Goal: Task Accomplishment & Management: Manage account settings

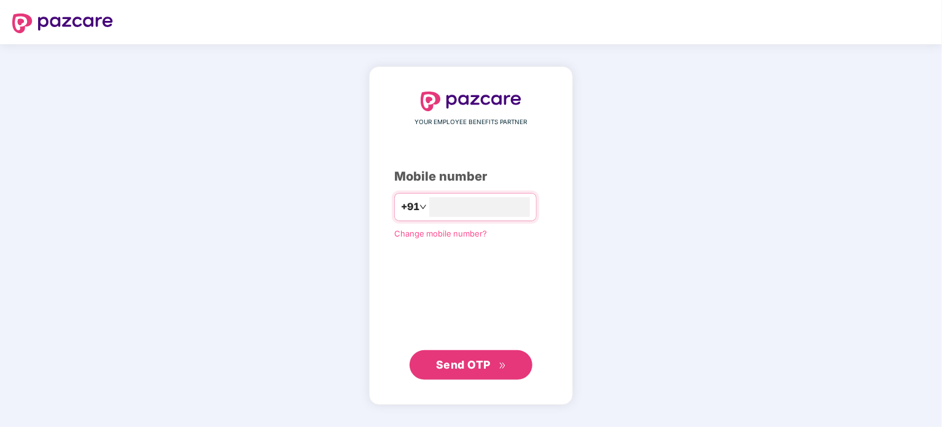
type input "**********"
click at [469, 361] on span "Send OTP" at bounding box center [463, 364] width 55 height 13
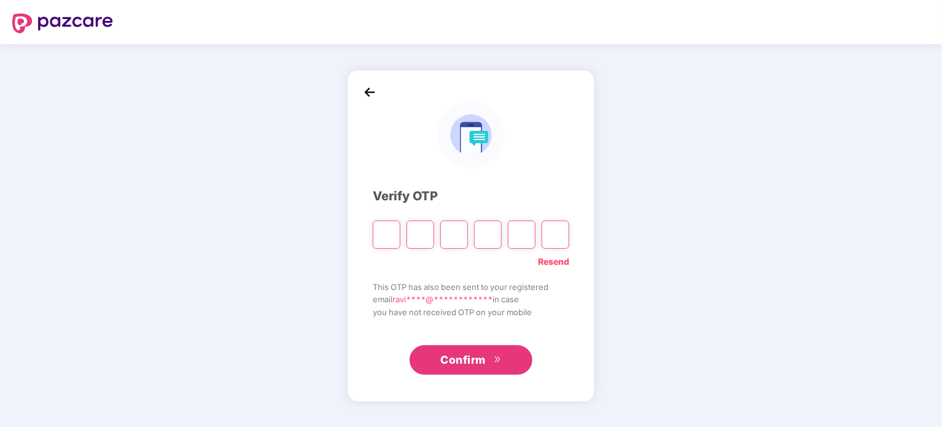
type input "*"
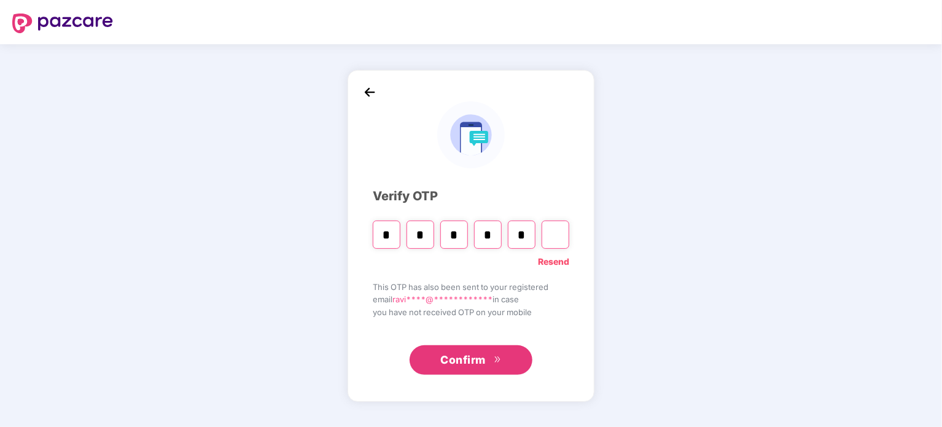
type input "*"
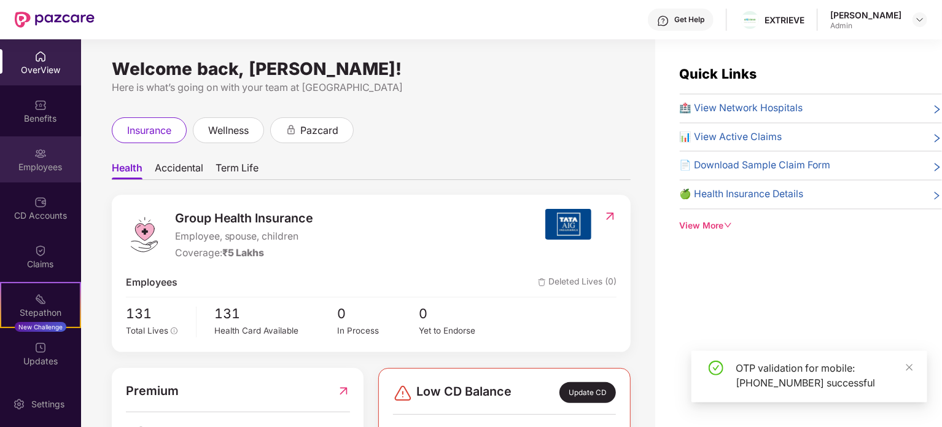
click at [41, 164] on div "Employees" at bounding box center [40, 167] width 81 height 12
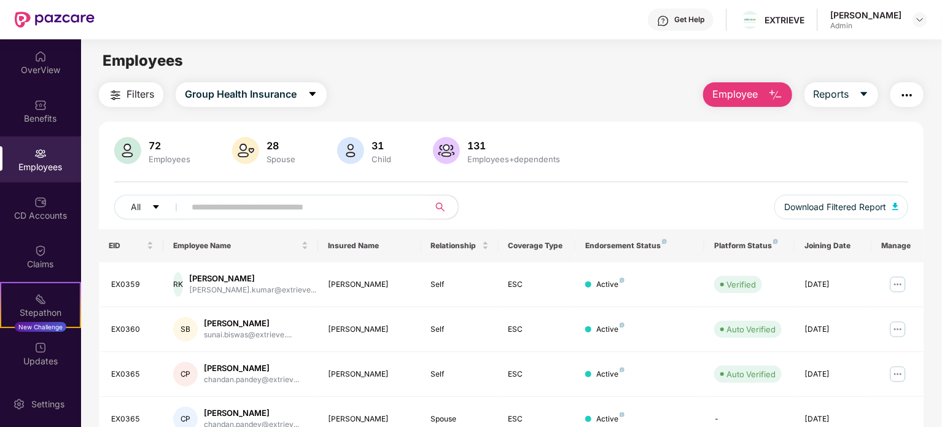
click at [312, 204] on input "text" at bounding box center [302, 207] width 221 height 18
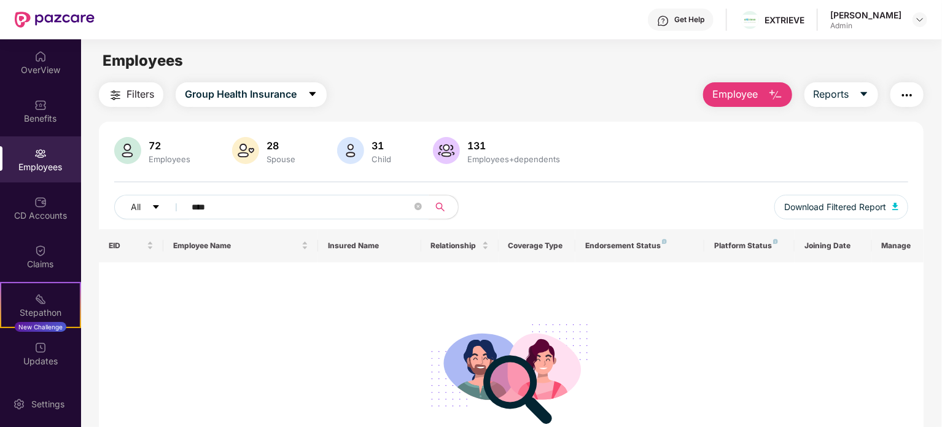
click at [39, 152] on img at bounding box center [40, 153] width 12 height 12
click at [246, 309] on div at bounding box center [511, 371] width 805 height 125
click at [159, 147] on div "72" at bounding box center [169, 145] width 47 height 12
click at [256, 207] on input "****" at bounding box center [302, 207] width 221 height 18
type input "***"
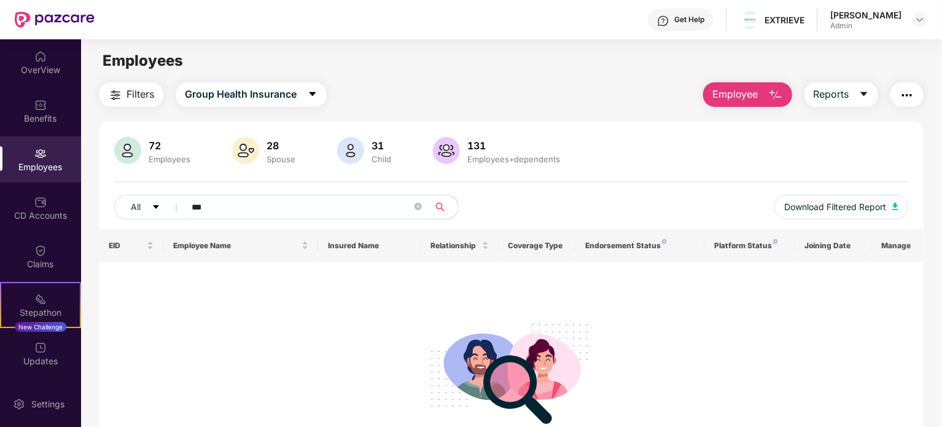
click at [45, 154] on img at bounding box center [40, 153] width 12 height 12
click at [313, 91] on icon "caret-down" at bounding box center [313, 94] width 10 height 10
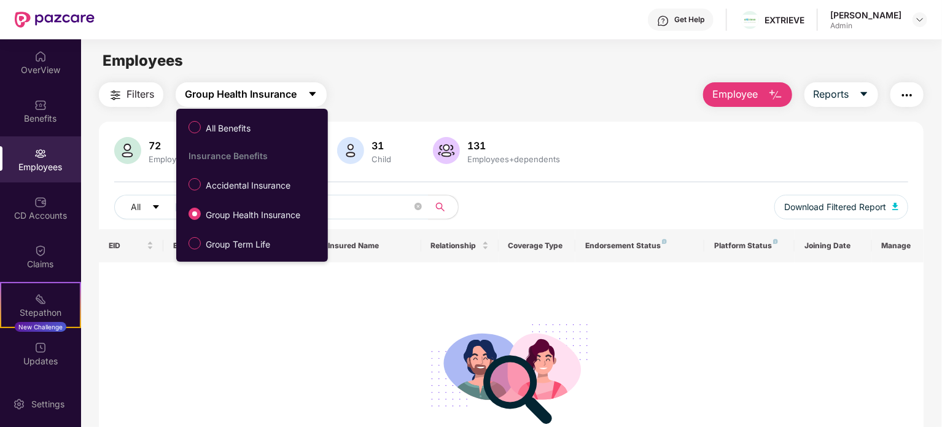
click at [313, 91] on icon "caret-down" at bounding box center [313, 94] width 10 height 10
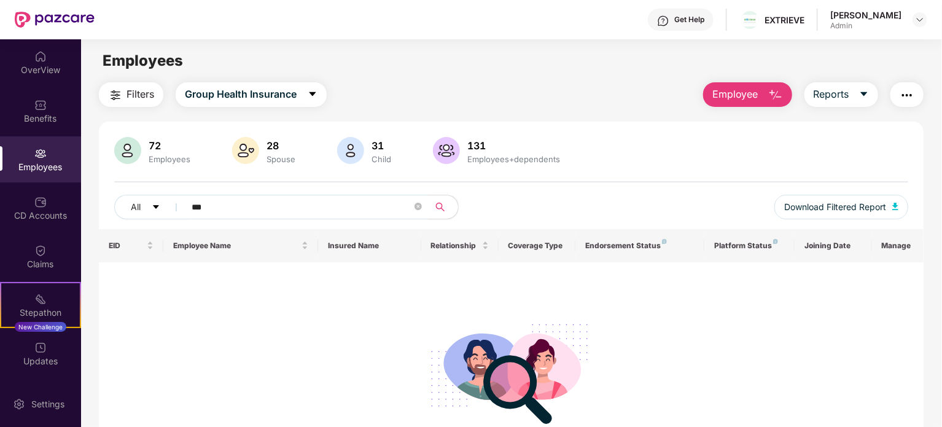
click at [207, 380] on div at bounding box center [511, 371] width 805 height 125
click at [37, 149] on img at bounding box center [40, 153] width 12 height 12
click at [37, 155] on img at bounding box center [40, 153] width 12 height 12
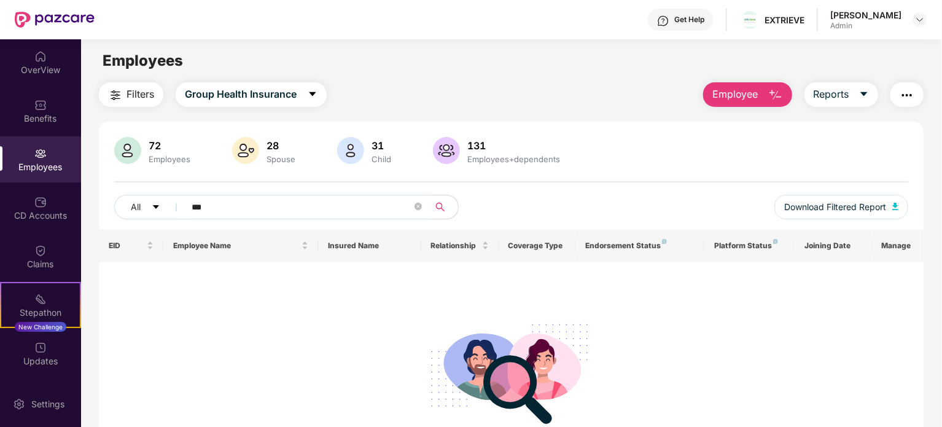
click at [210, 208] on input "***" at bounding box center [302, 207] width 221 height 18
click at [41, 204] on img at bounding box center [40, 202] width 12 height 12
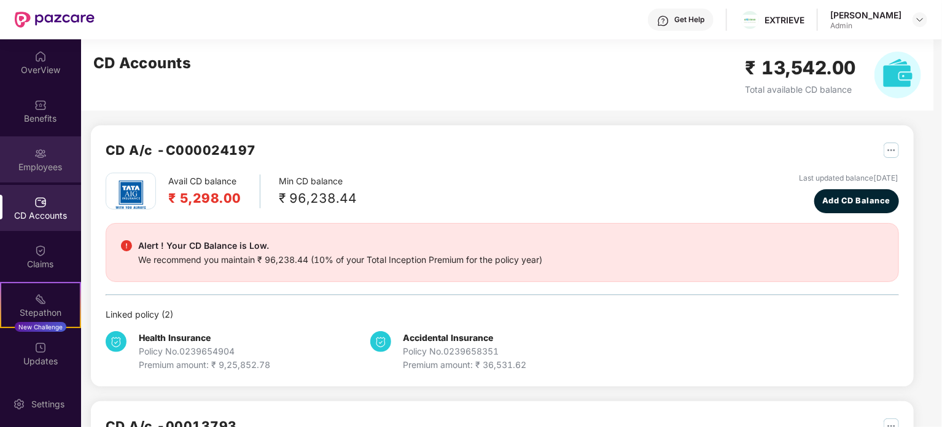
click at [42, 158] on img at bounding box center [40, 153] width 12 height 12
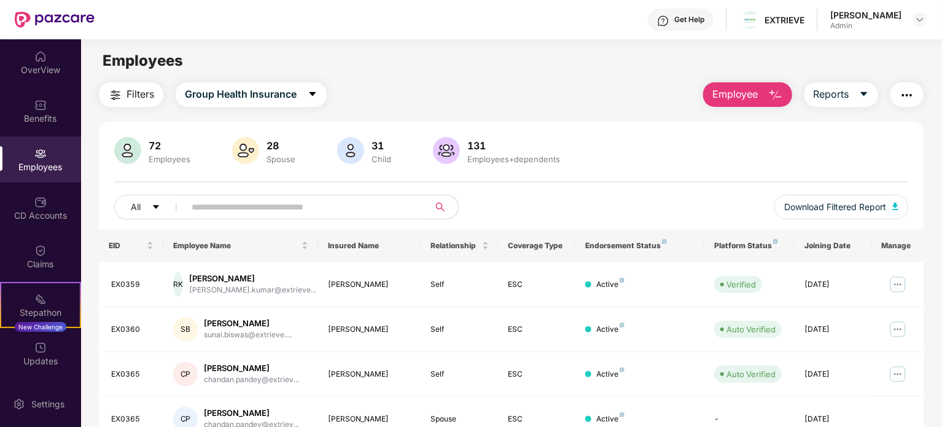
click at [285, 206] on input "text" at bounding box center [302, 207] width 221 height 18
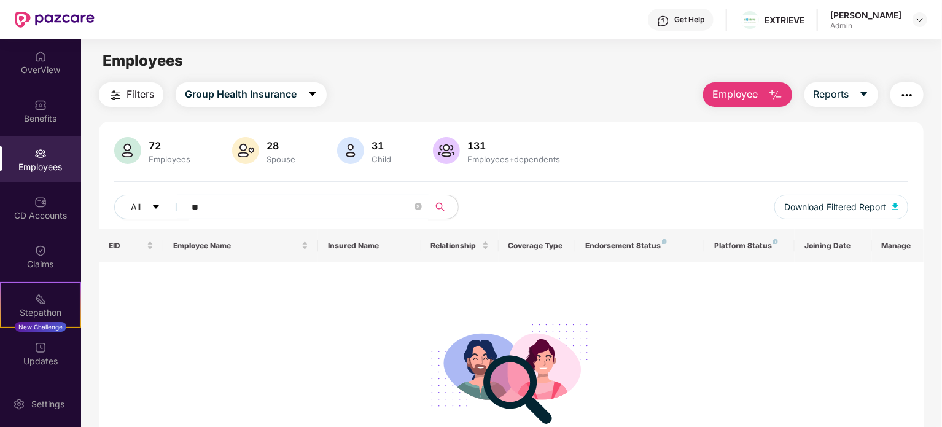
type input "*"
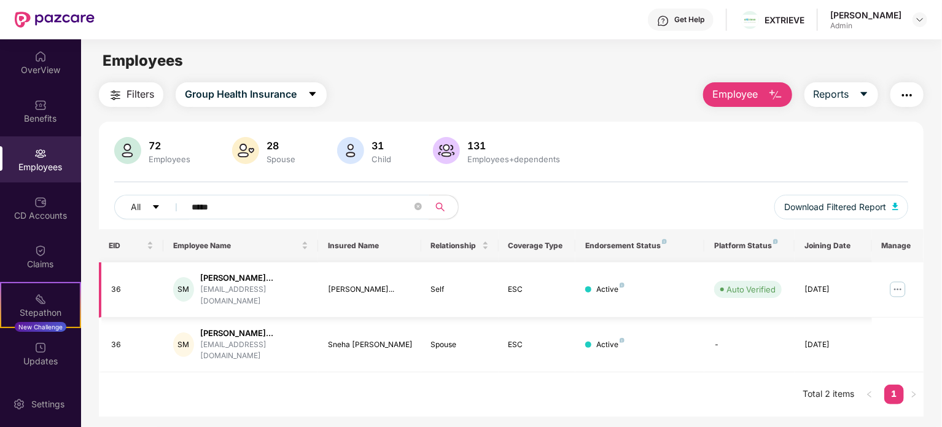
type input "*****"
click at [898, 284] on img at bounding box center [898, 290] width 20 height 20
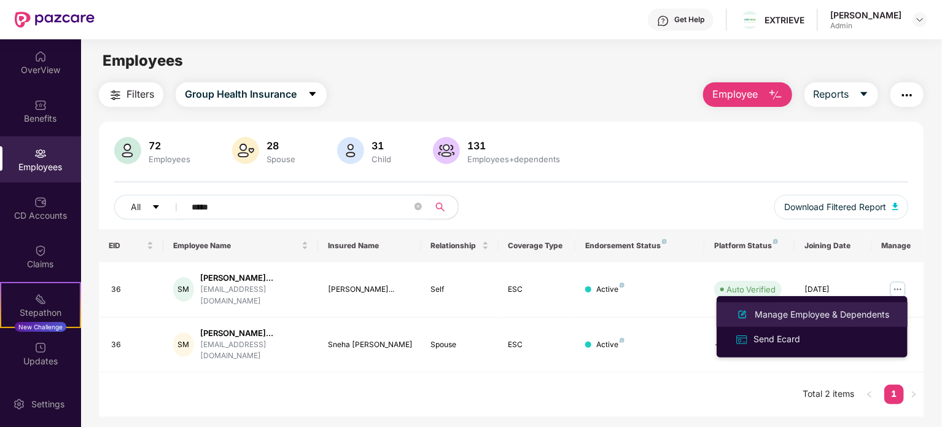
click at [782, 316] on div "Manage Employee & Dependents" at bounding box center [822, 315] width 139 height 14
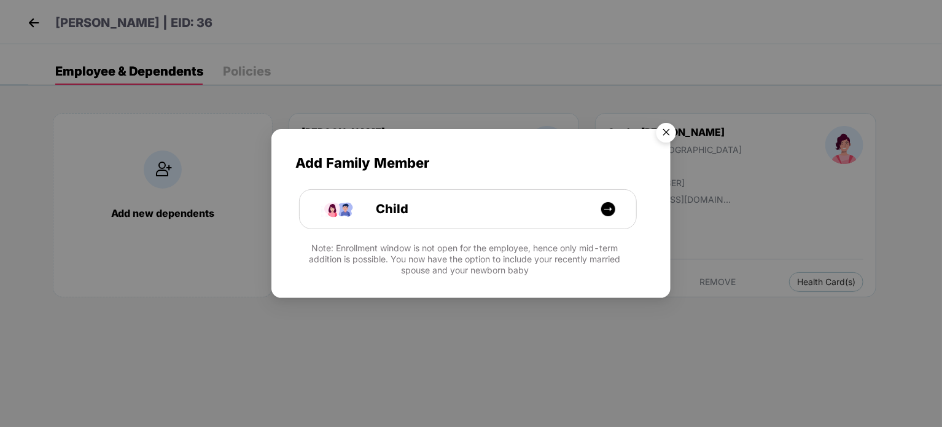
click at [666, 129] on img "Close" at bounding box center [666, 134] width 34 height 34
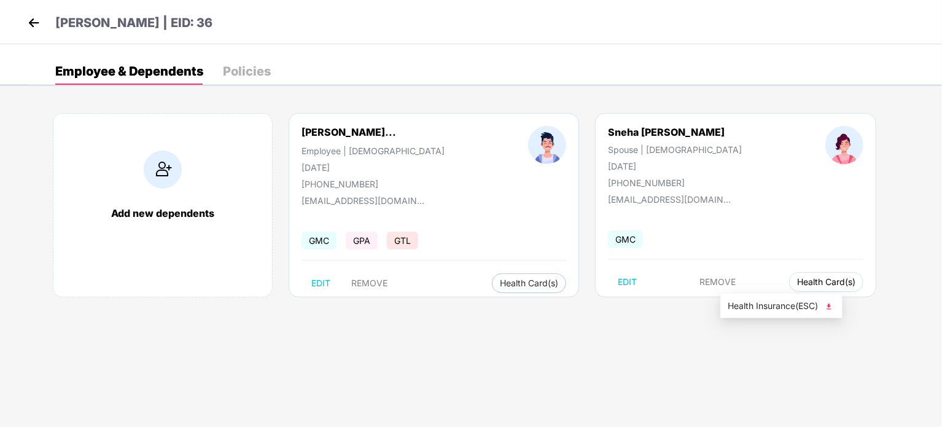
click at [797, 281] on span "Health Card(s)" at bounding box center [826, 282] width 58 height 6
click at [832, 303] on img at bounding box center [829, 306] width 12 height 12
